Goal: Task Accomplishment & Management: Manage account settings

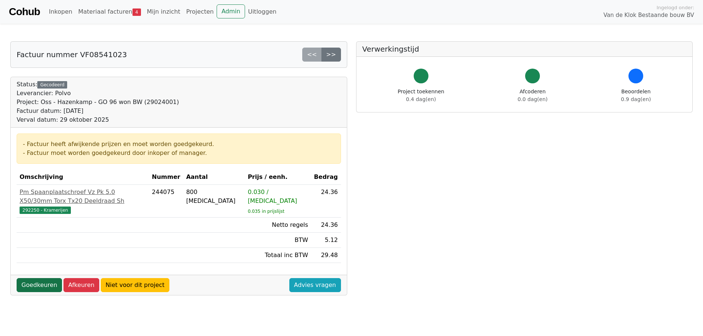
click at [47, 278] on link "Goedkeuren" at bounding box center [39, 285] width 45 height 14
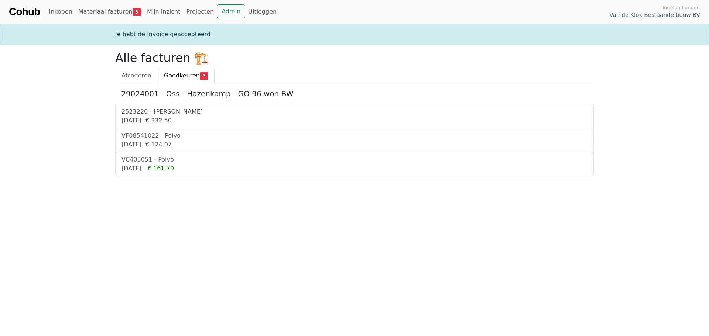
click at [149, 112] on div "2523220 - [PERSON_NAME]" at bounding box center [354, 111] width 466 height 9
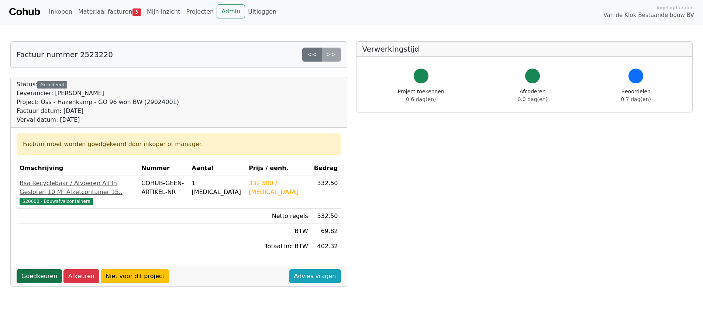
click at [44, 284] on link "Goedkeuren" at bounding box center [39, 277] width 45 height 14
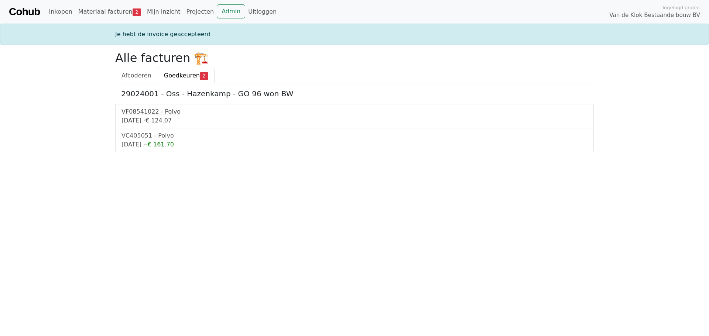
click at [150, 113] on div "VF08541022 - Polvo" at bounding box center [354, 111] width 466 height 9
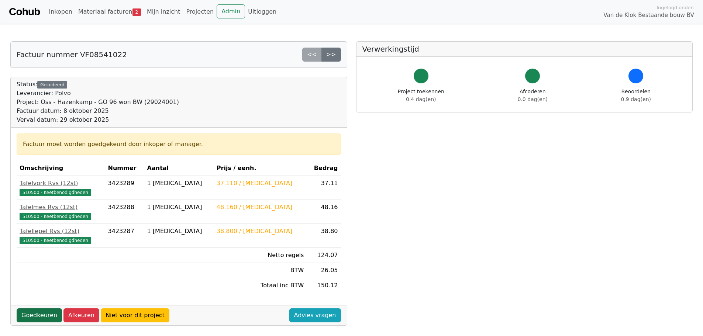
click at [41, 315] on link "Goedkeuren" at bounding box center [39, 316] width 45 height 14
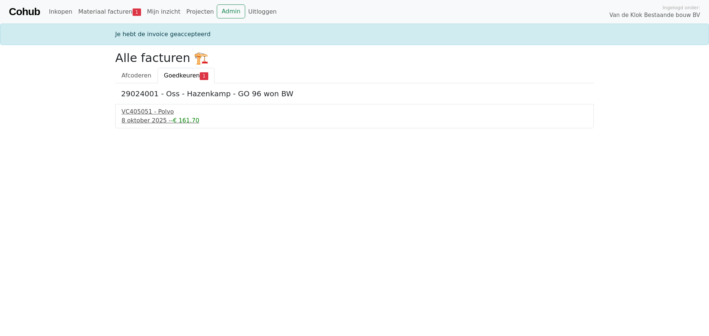
click at [150, 113] on div "VC405051 - Polvo" at bounding box center [354, 111] width 466 height 9
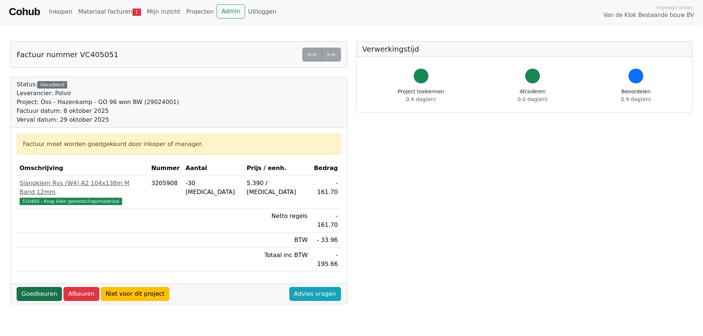
click at [43, 287] on link "Goedkeuren" at bounding box center [39, 294] width 45 height 14
